Goal: Transaction & Acquisition: Purchase product/service

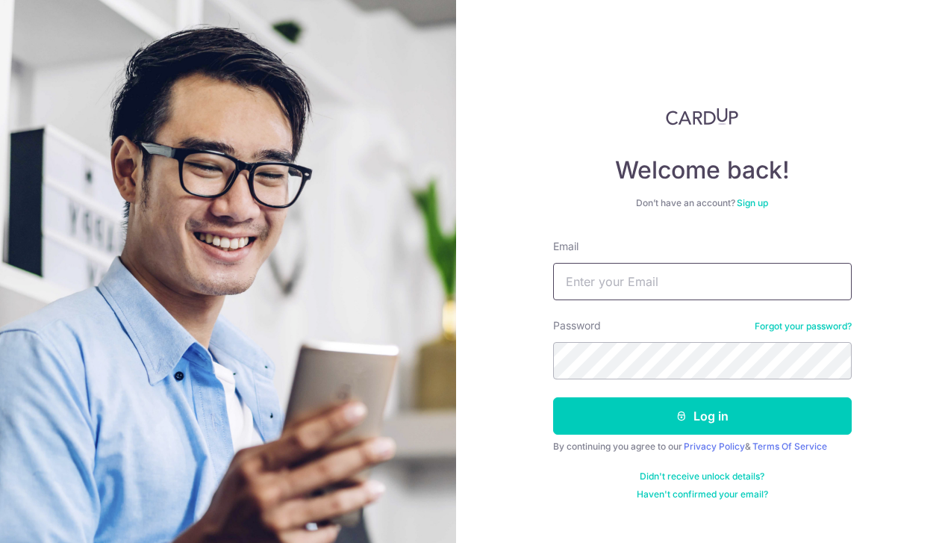
click at [637, 278] on input "Email" at bounding box center [702, 281] width 299 height 37
type input "[EMAIL_ADDRESS][DOMAIN_NAME]"
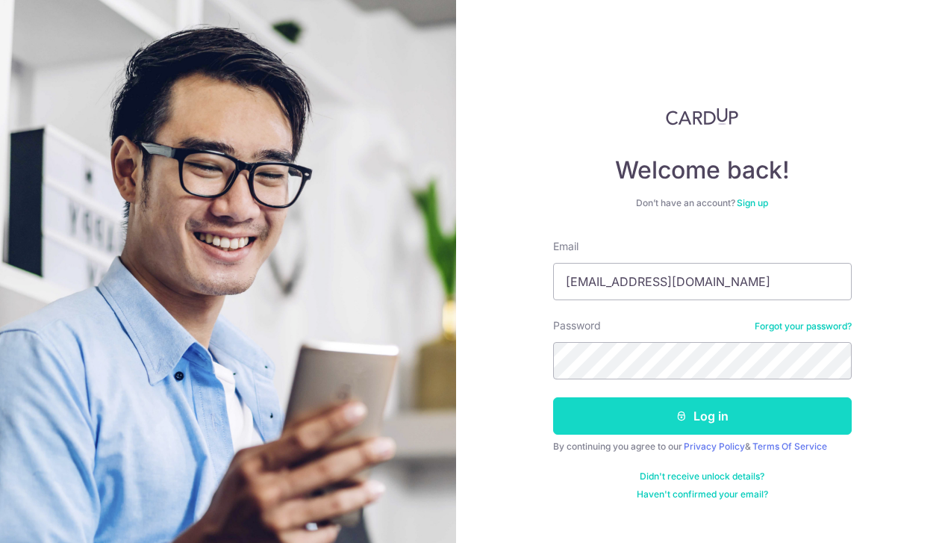
click at [708, 430] on button "Log in" at bounding box center [702, 415] width 299 height 37
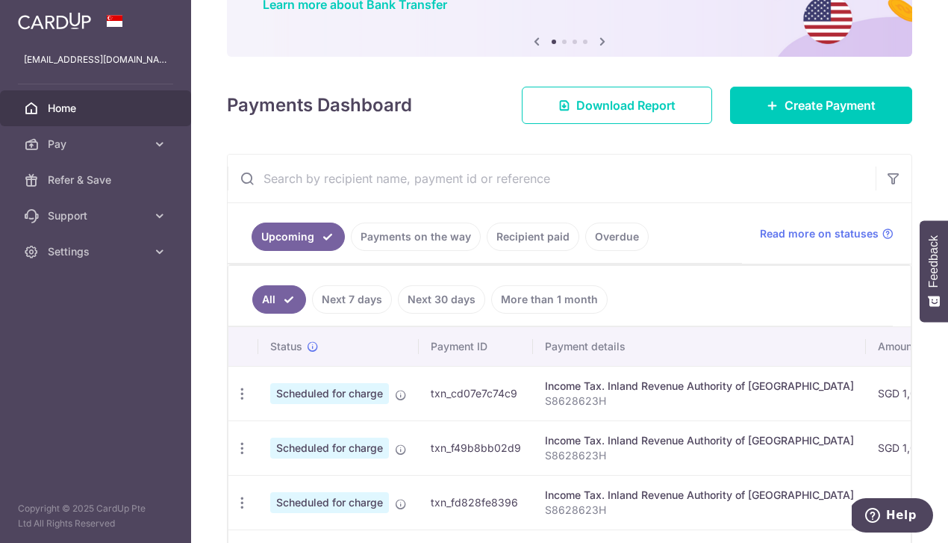
scroll to position [135, 0]
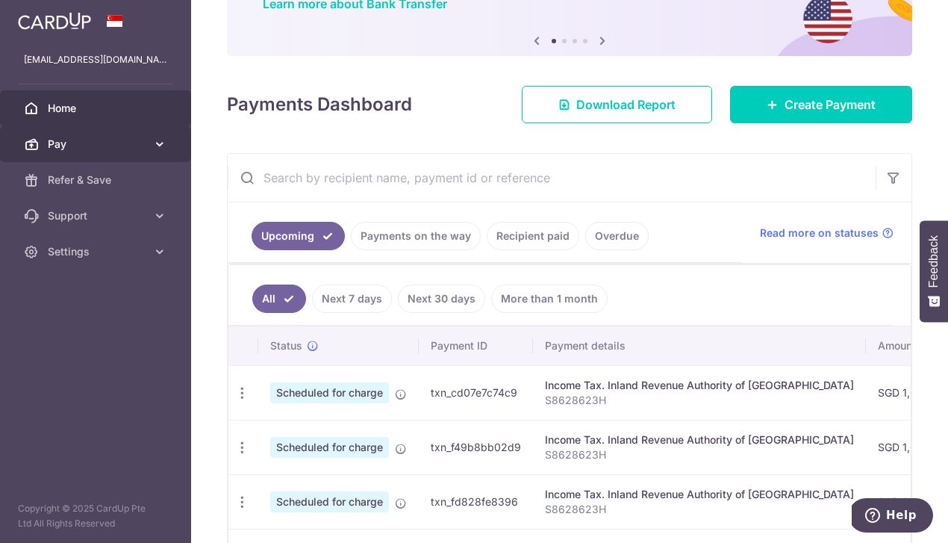
click at [158, 138] on icon at bounding box center [159, 144] width 15 height 15
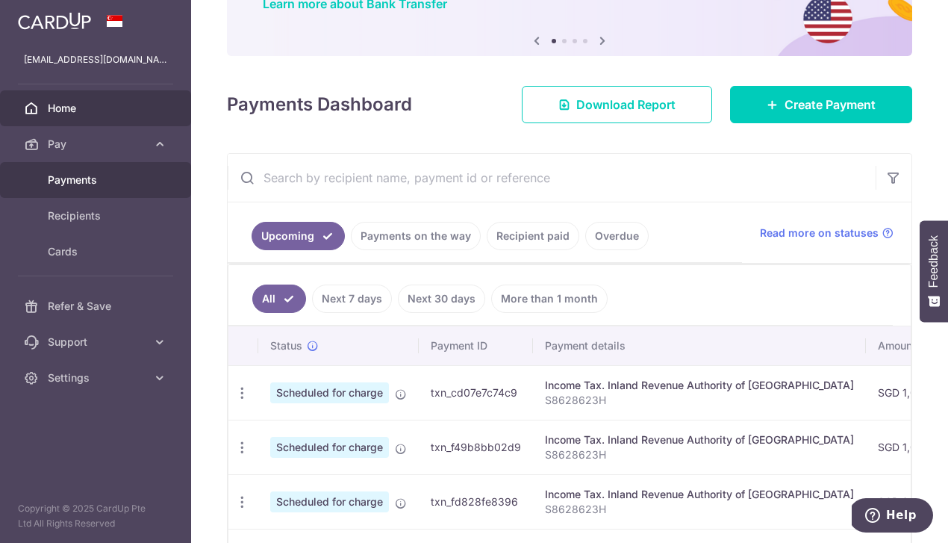
click at [98, 178] on span "Payments" at bounding box center [97, 179] width 99 height 15
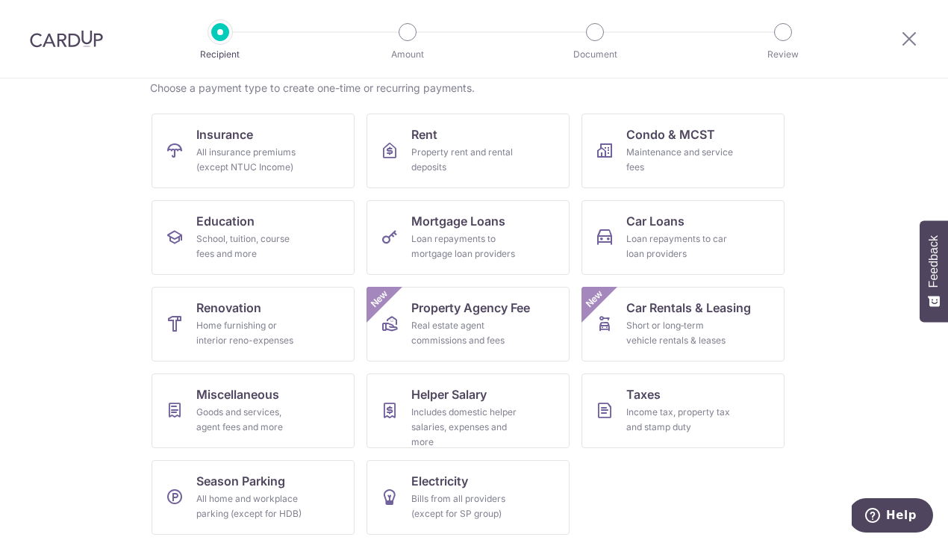
scroll to position [125, 0]
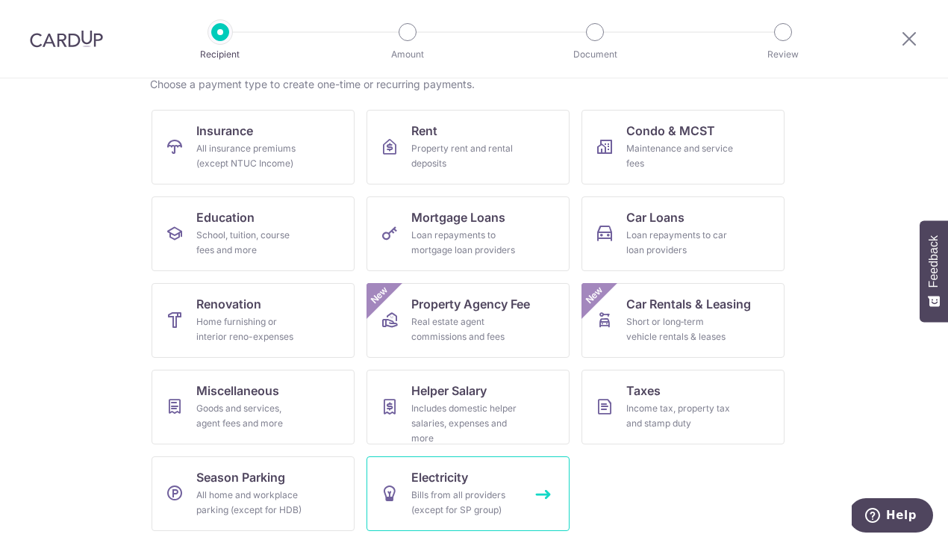
click at [468, 506] on div "Bills from all providers (except for SP group)" at bounding box center [464, 502] width 107 height 30
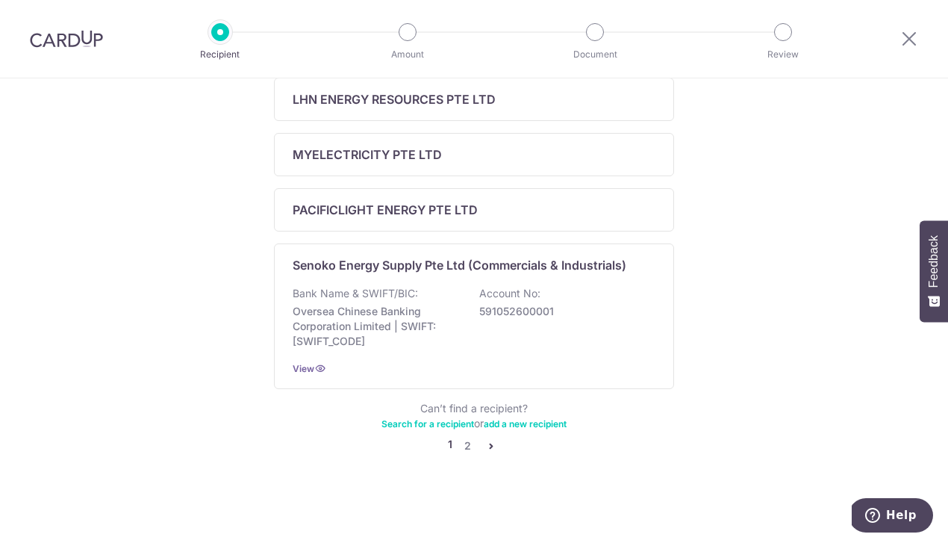
scroll to position [639, 0]
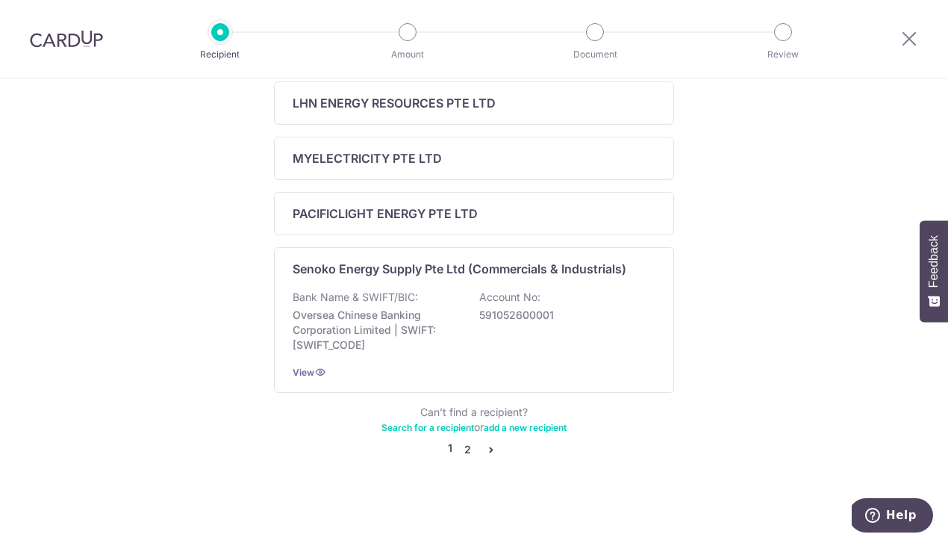
click at [469, 450] on link "2" at bounding box center [467, 449] width 18 height 18
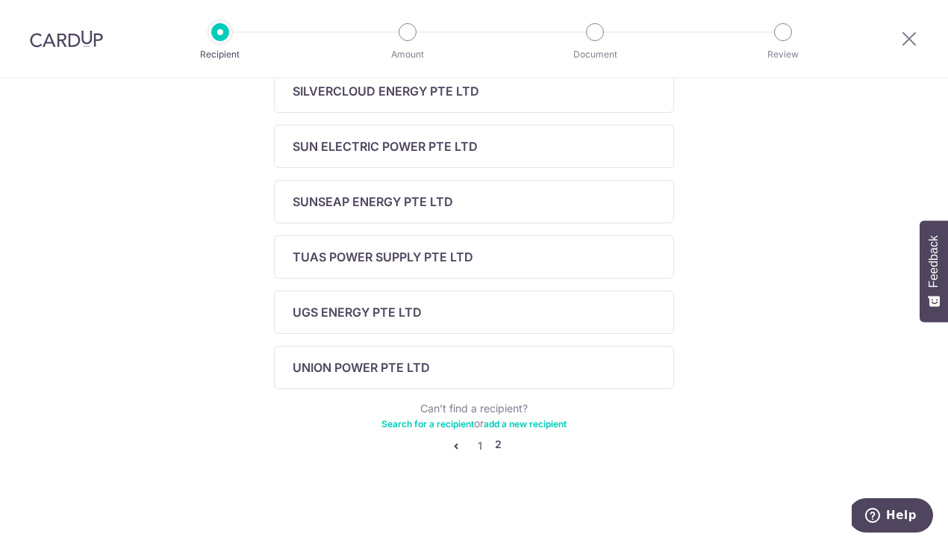
scroll to position [490, 0]
